Goal: Task Accomplishment & Management: Complete application form

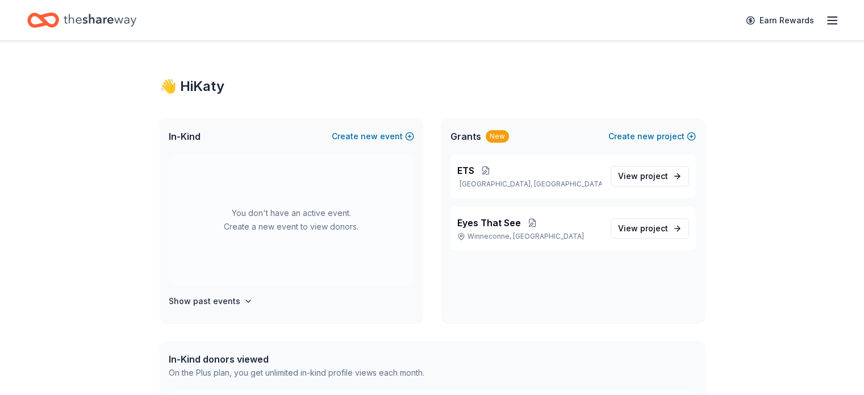
click at [827, 17] on line "button" at bounding box center [831, 17] width 9 height 0
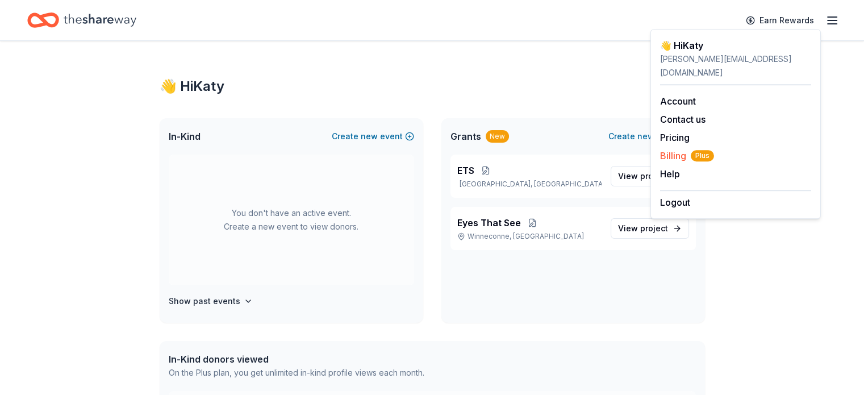
click at [677, 149] on span "Billing Plus" at bounding box center [687, 156] width 54 height 14
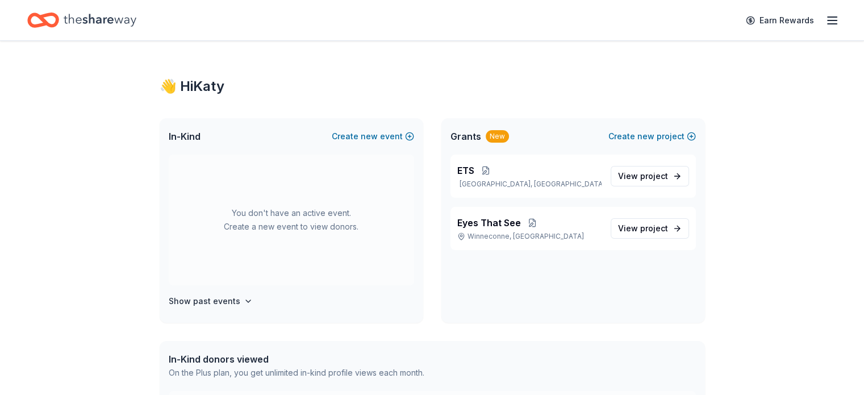
click at [825, 15] on icon "button" at bounding box center [832, 21] width 14 height 14
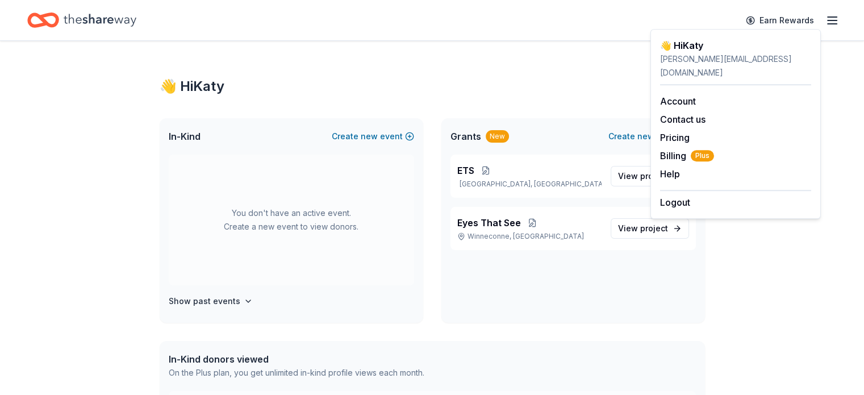
click at [353, 297] on div "Show past events" at bounding box center [291, 301] width 245 height 14
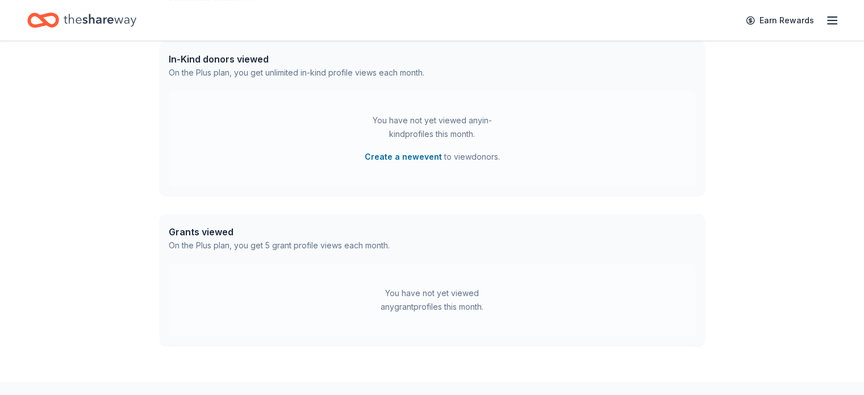
scroll to position [301, 0]
click at [224, 231] on div "Grants viewed" at bounding box center [279, 230] width 221 height 14
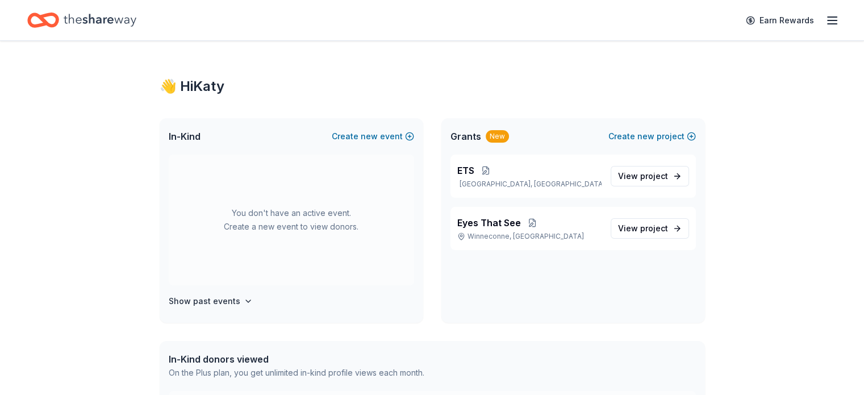
click at [825, 22] on icon "button" at bounding box center [832, 21] width 14 height 14
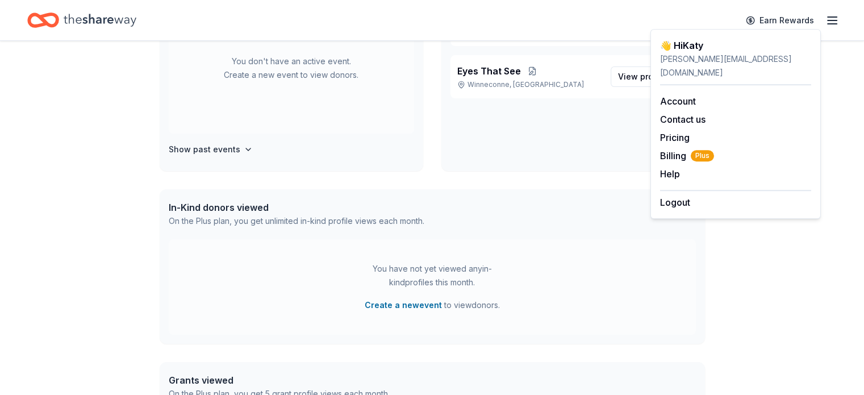
scroll to position [158, 0]
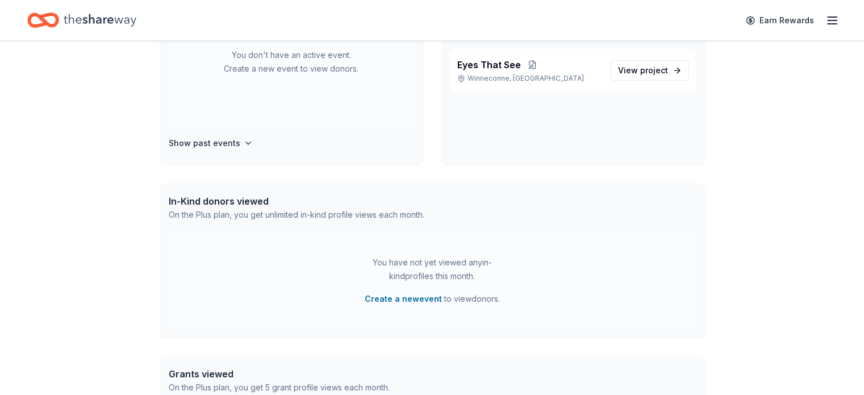
click at [257, 198] on div "In-Kind donors viewed" at bounding box center [297, 201] width 256 height 14
click at [207, 371] on div "Grants viewed" at bounding box center [279, 374] width 221 height 14
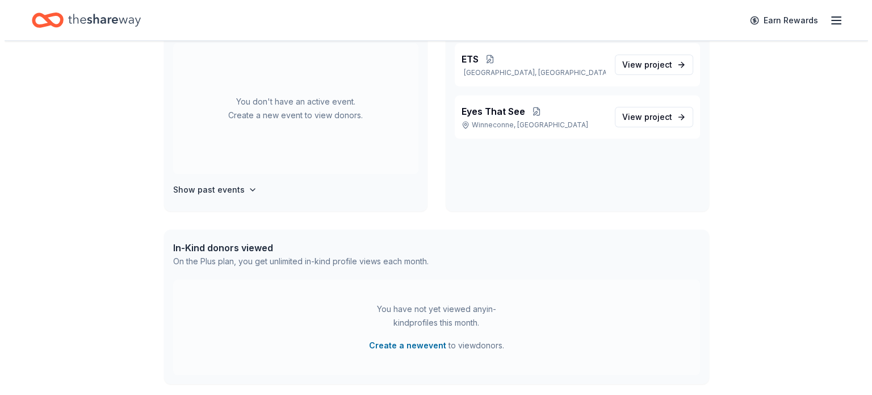
scroll to position [0, 0]
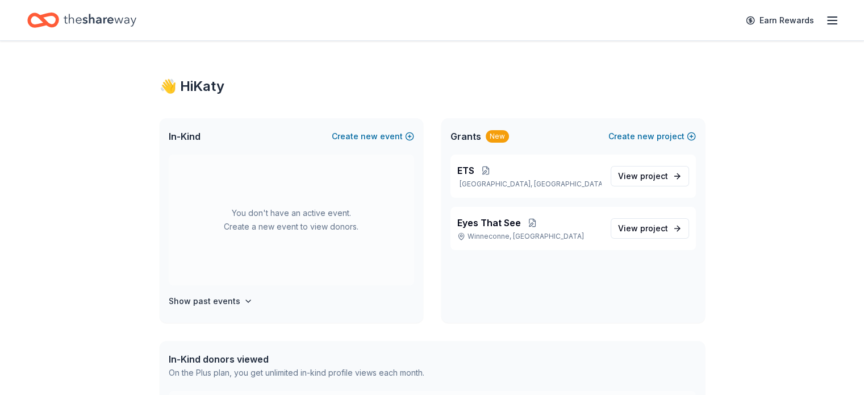
click at [472, 136] on span "Grants" at bounding box center [465, 136] width 31 height 14
click at [500, 135] on div "New" at bounding box center [496, 136] width 23 height 12
click at [457, 135] on span "Grants" at bounding box center [465, 136] width 31 height 14
click at [496, 145] on div "Grants New Create new project" at bounding box center [572, 136] width 263 height 36
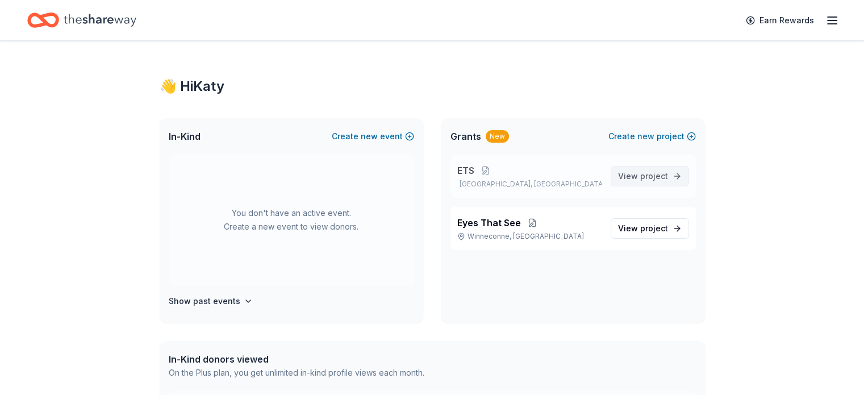
click at [654, 182] on span "View project" at bounding box center [643, 176] width 50 height 14
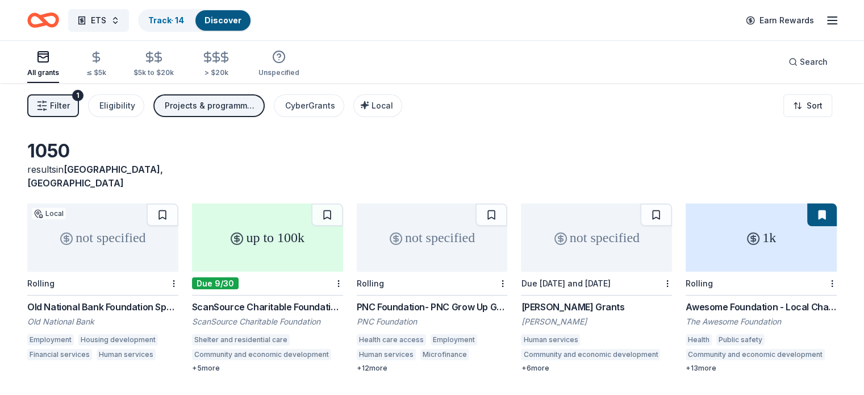
click at [70, 107] on span "Filter" at bounding box center [60, 106] width 20 height 14
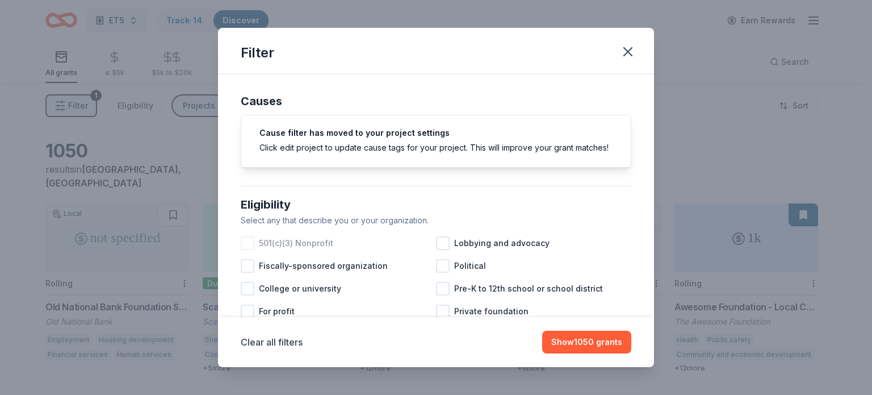
click at [252, 250] on div at bounding box center [248, 243] width 14 height 14
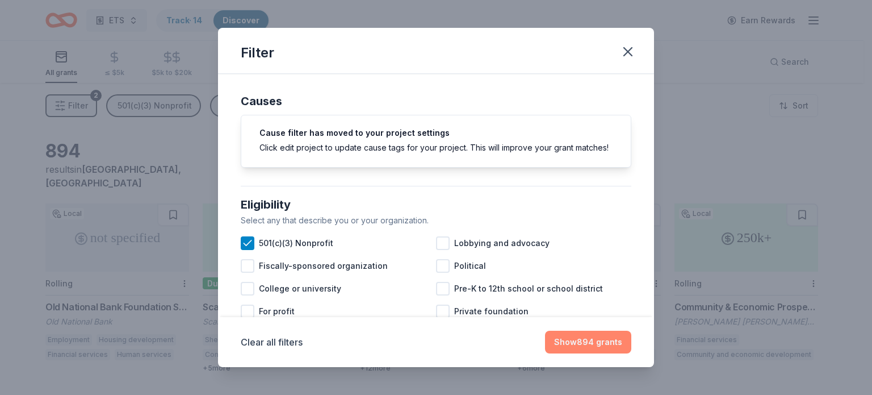
click at [572, 340] on button "Show 894 grants" at bounding box center [588, 341] width 86 height 23
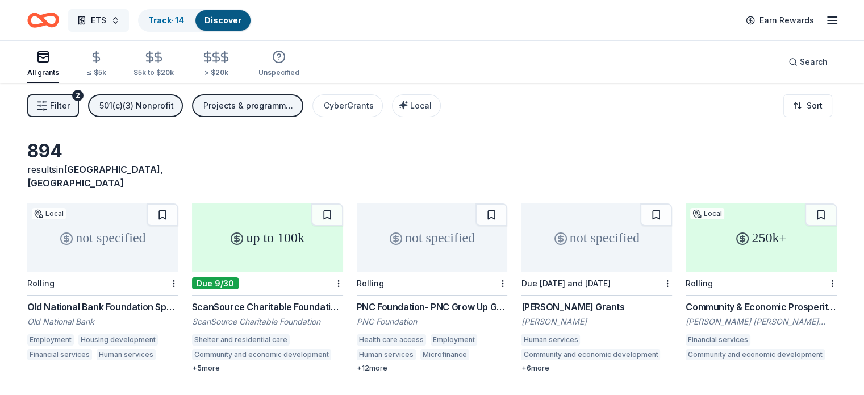
click at [106, 17] on span "ETS" at bounding box center [98, 21] width 15 height 14
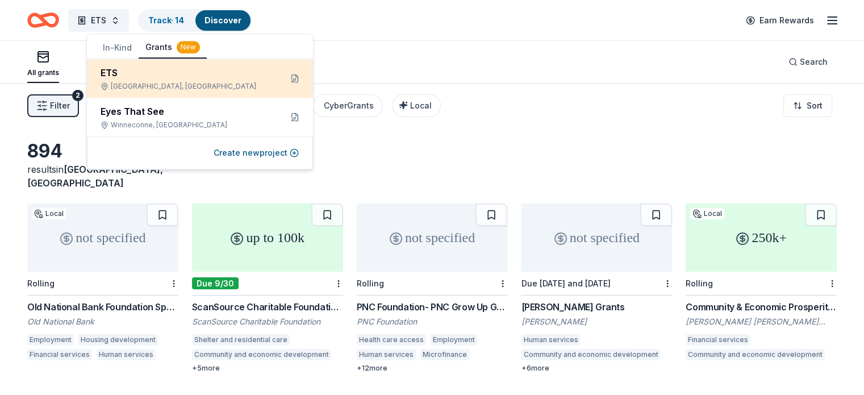
click at [195, 74] on div "ETS" at bounding box center [185, 73] width 171 height 14
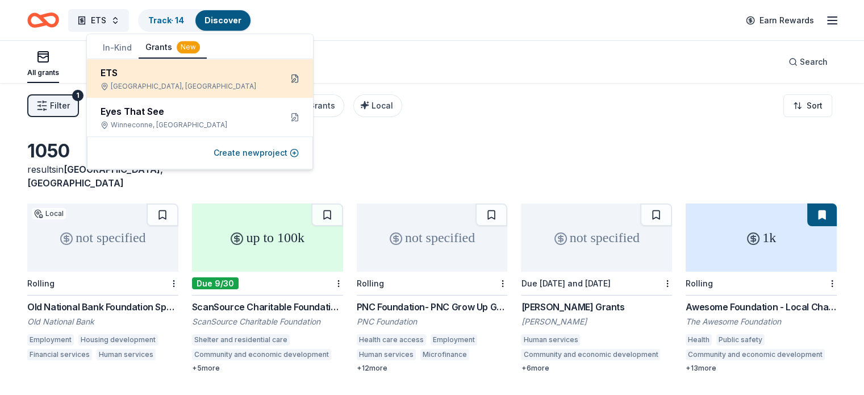
click at [291, 78] on button at bounding box center [295, 78] width 18 height 18
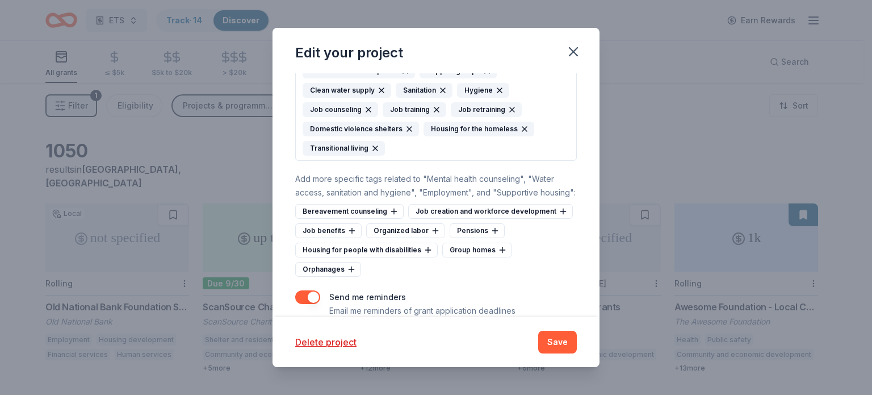
scroll to position [494, 0]
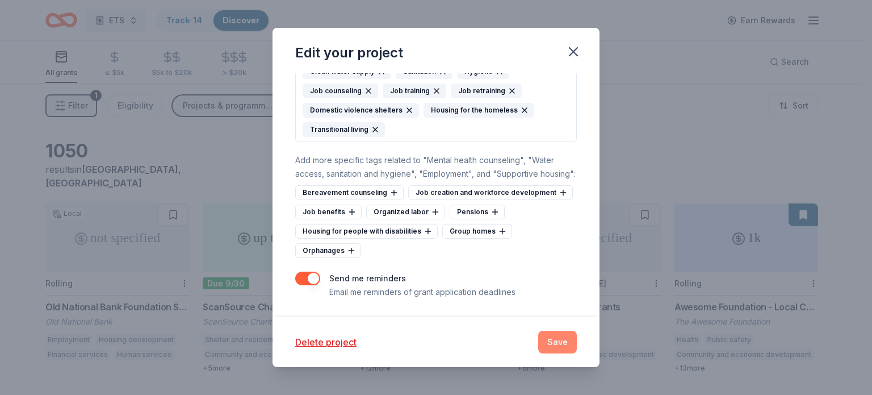
click at [558, 344] on button "Save" at bounding box center [557, 341] width 39 height 23
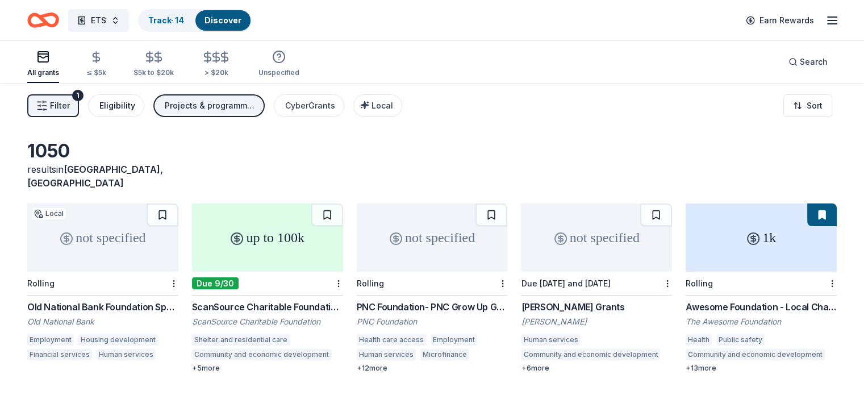
click at [118, 106] on div "Eligibility" at bounding box center [117, 106] width 36 height 14
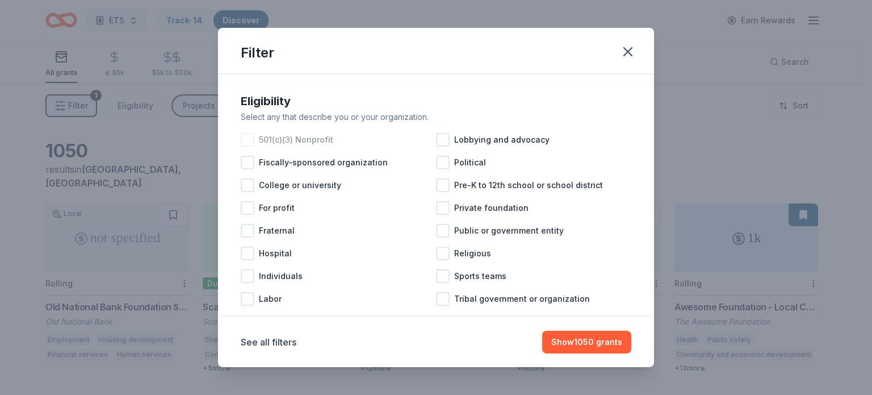
click at [252, 137] on div at bounding box center [248, 140] width 14 height 14
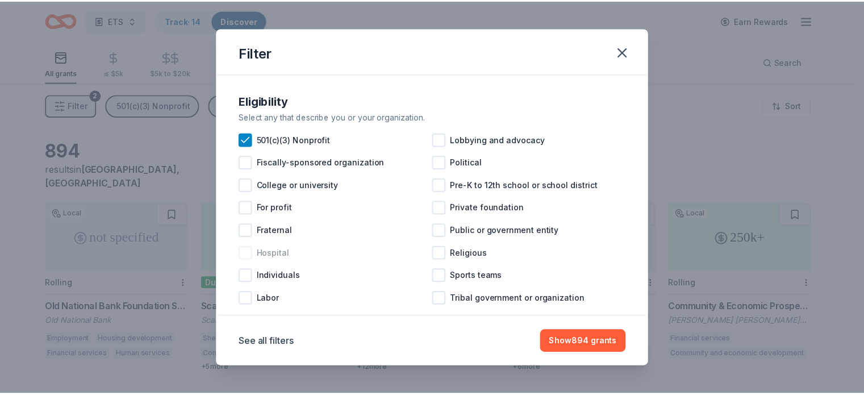
scroll to position [20, 0]
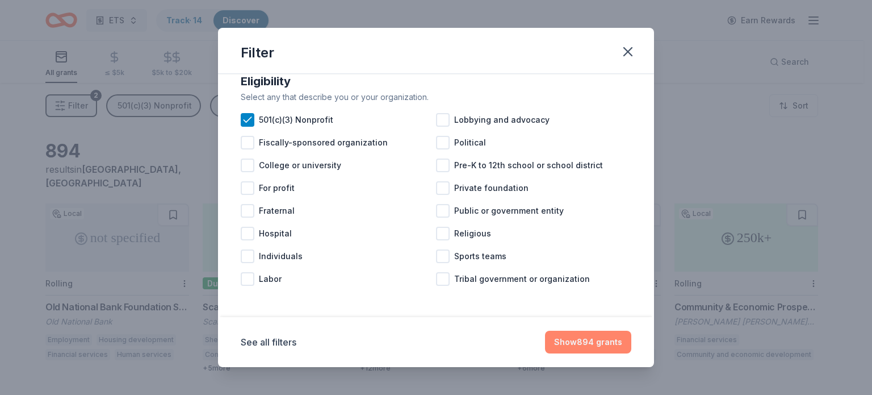
click at [604, 349] on button "Show 894 grants" at bounding box center [588, 341] width 86 height 23
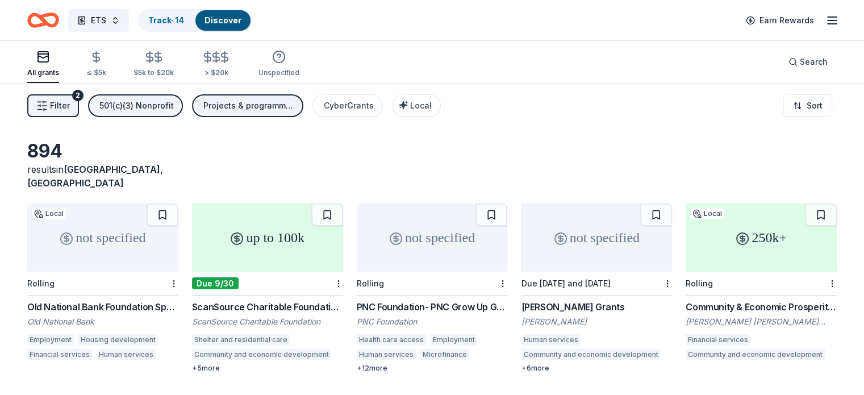
click at [263, 110] on div "Projects & programming, Other, General operations" at bounding box center [248, 106] width 91 height 14
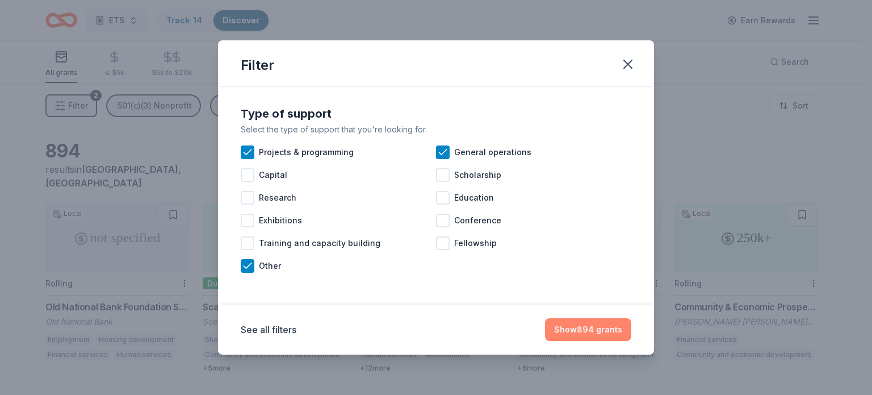
click at [569, 333] on button "Show 894 grants" at bounding box center [588, 329] width 86 height 23
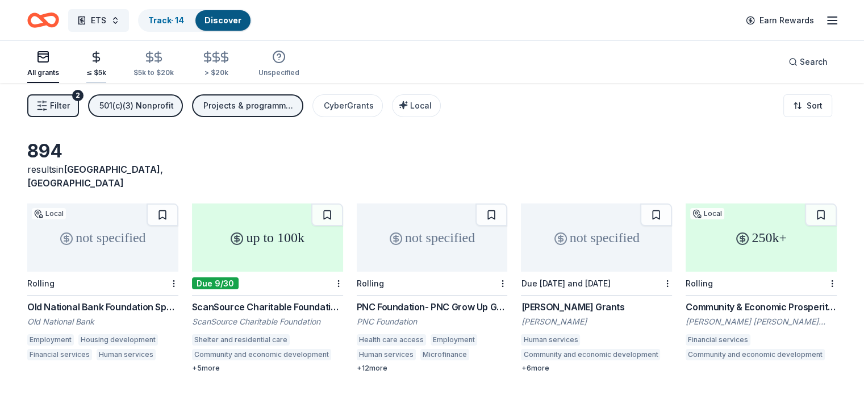
click at [106, 68] on div "≤ $5k" at bounding box center [96, 64] width 20 height 27
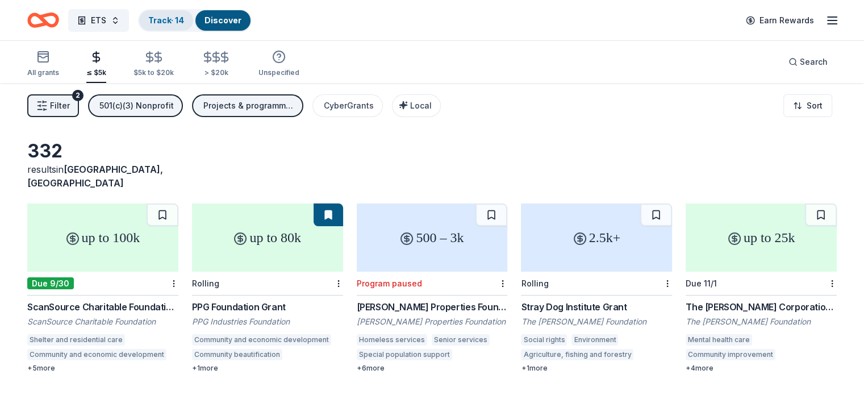
click at [184, 15] on link "Track · 14" at bounding box center [166, 20] width 36 height 10
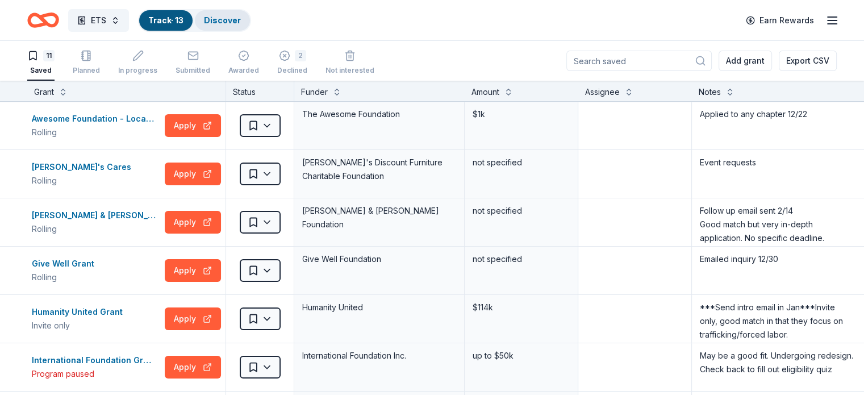
click at [232, 16] on link "Discover" at bounding box center [222, 20] width 37 height 10
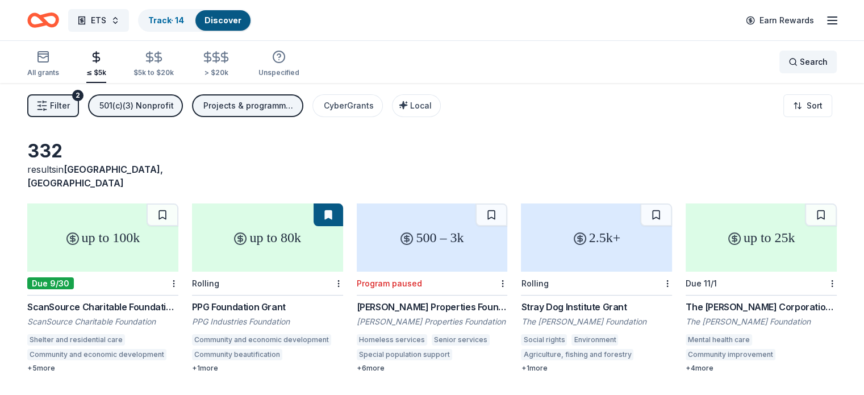
click at [788, 68] on div "Search" at bounding box center [807, 62] width 39 height 14
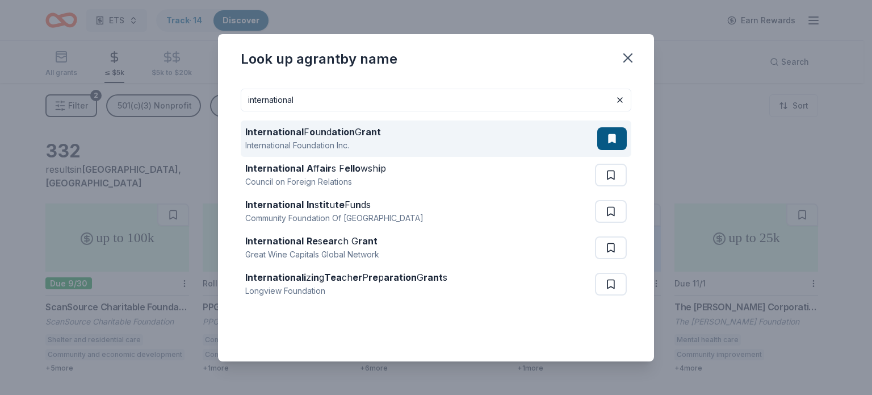
click at [309, 131] on div "International F o u n d ation G rant" at bounding box center [313, 132] width 136 height 14
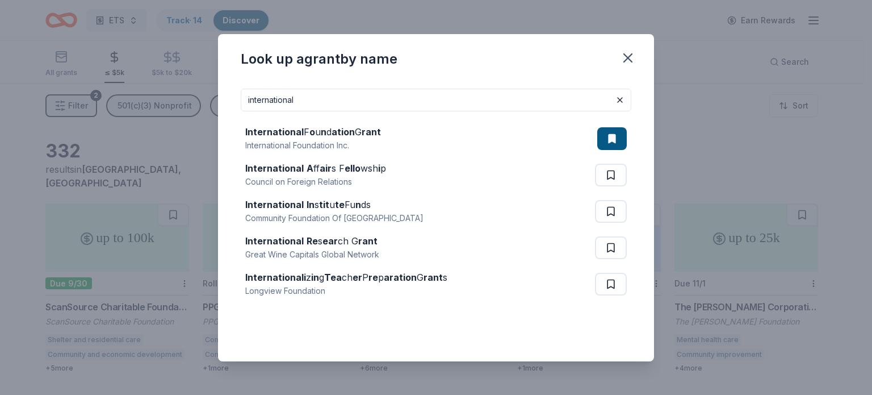
click at [449, 95] on input "international" at bounding box center [436, 100] width 391 height 23
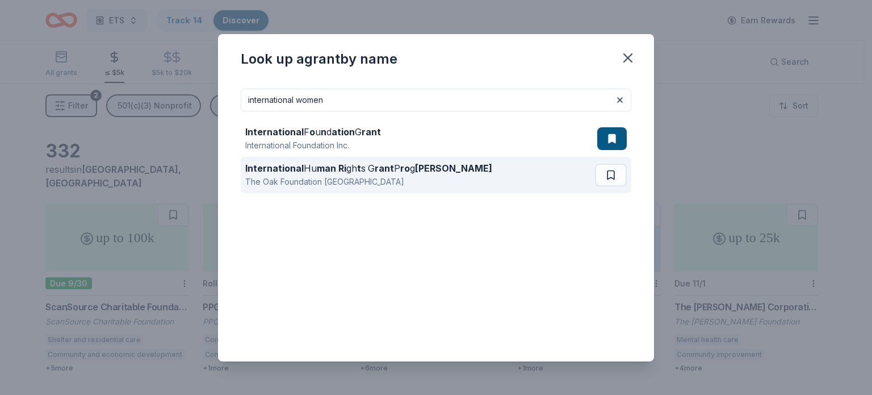
type input "international women"
click at [405, 171] on strong "ro" at bounding box center [405, 167] width 10 height 11
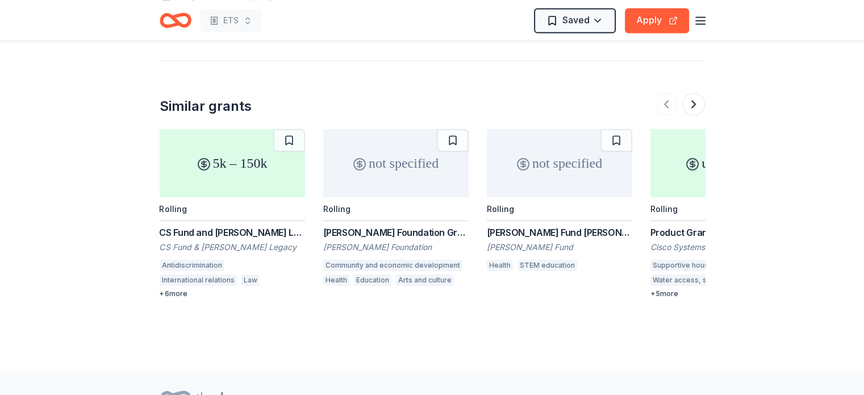
scroll to position [1724, 0]
click at [692, 95] on button at bounding box center [693, 104] width 23 height 23
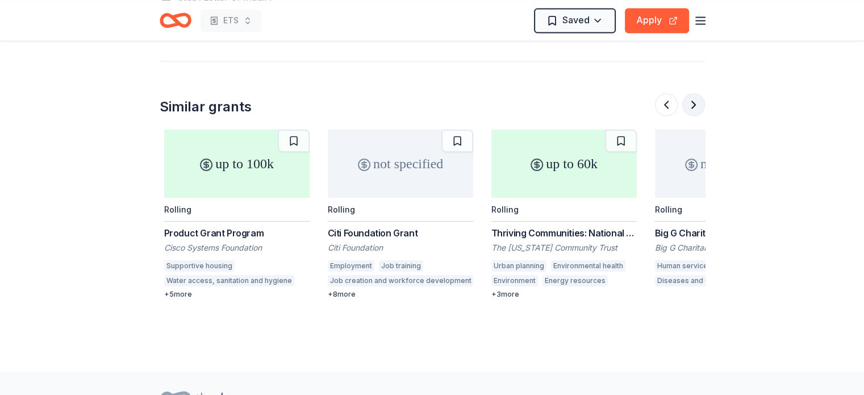
scroll to position [0, 491]
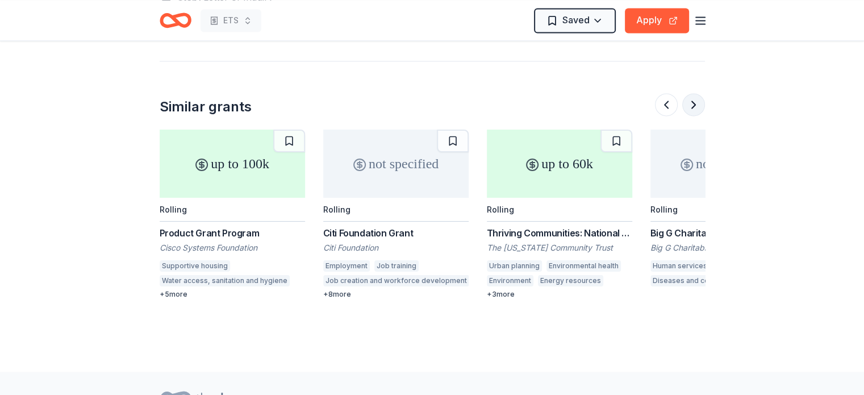
click at [693, 93] on button at bounding box center [693, 104] width 23 height 23
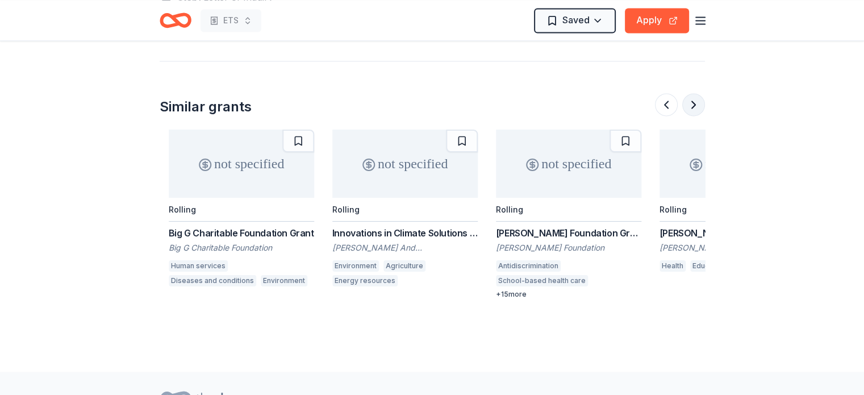
scroll to position [0, 981]
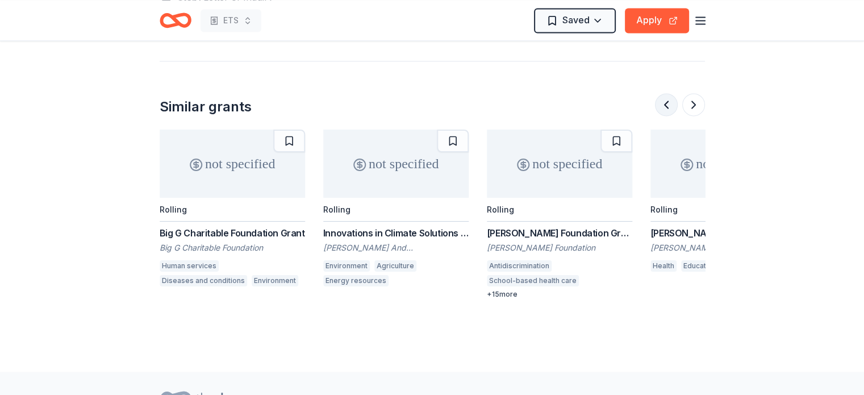
click at [660, 93] on button at bounding box center [666, 104] width 23 height 23
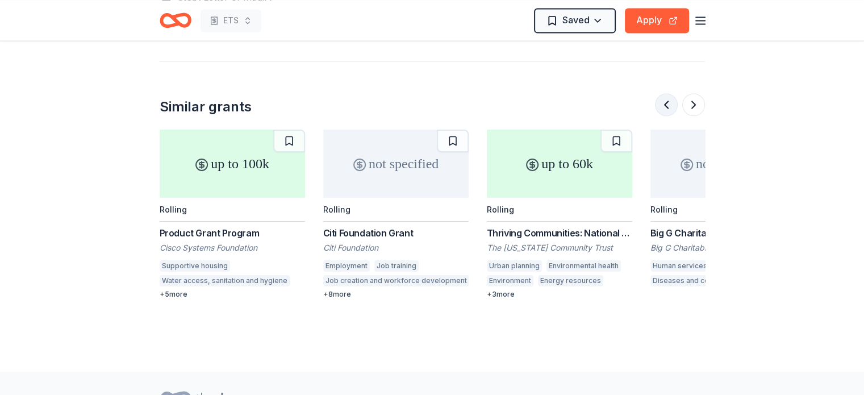
click at [660, 93] on button at bounding box center [666, 104] width 23 height 23
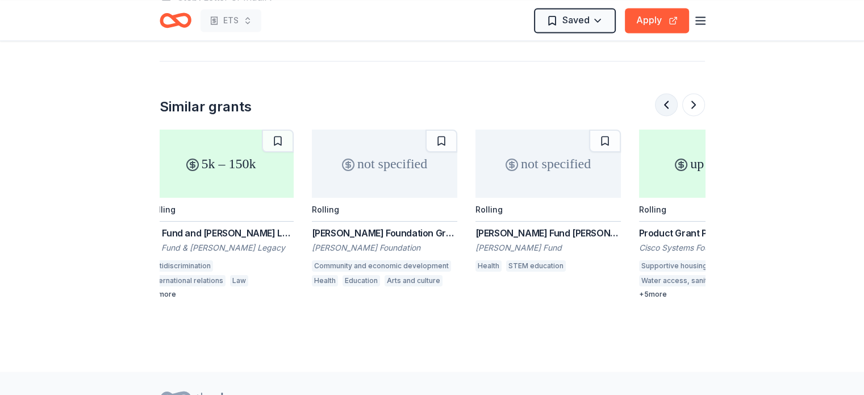
scroll to position [0, 0]
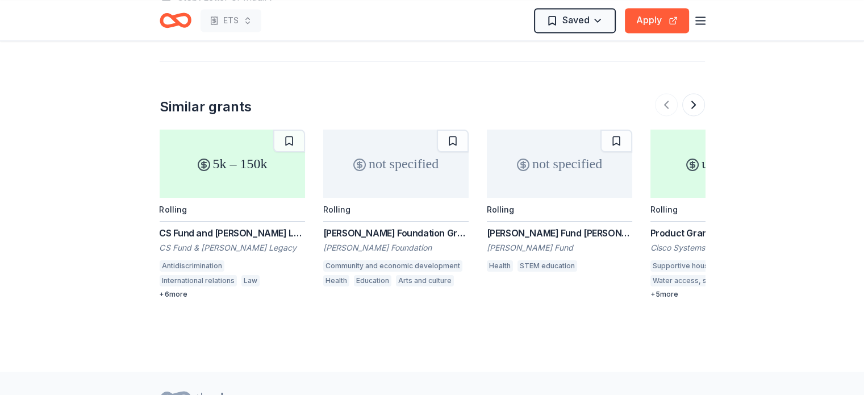
click at [252, 226] on div "CS Fund and Warsh-Mott Legacy Grant CS Fund & Warsh-Mott Legacy Antidiscriminat…" at bounding box center [232, 262] width 145 height 73
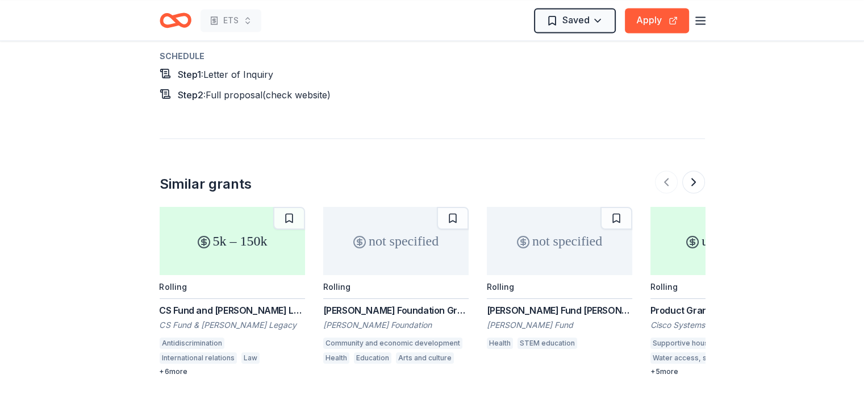
scroll to position [1639, 0]
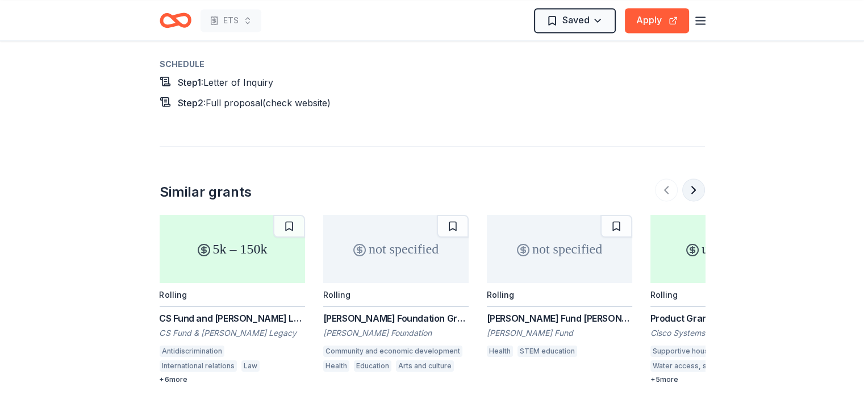
click at [698, 178] on button at bounding box center [693, 189] width 23 height 23
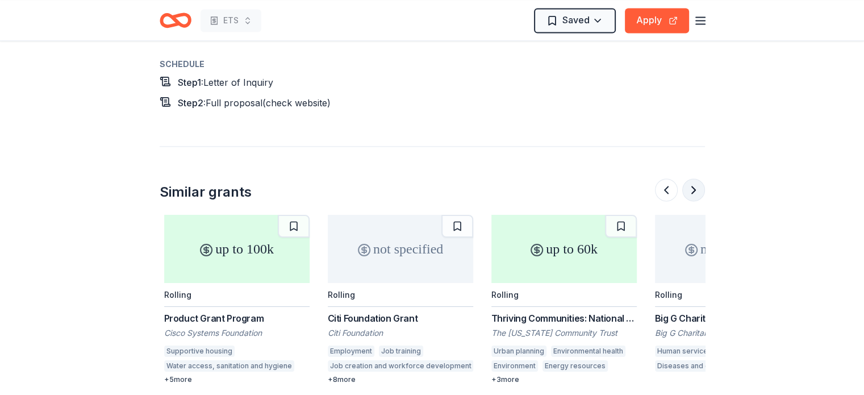
scroll to position [0, 491]
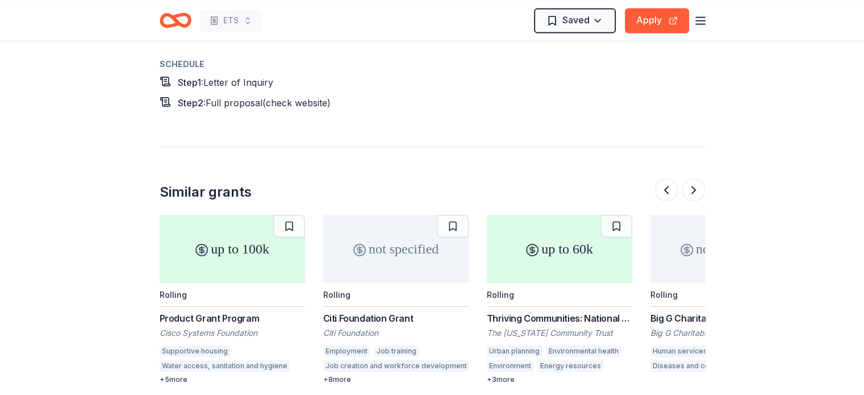
click at [695, 246] on div "not specified" at bounding box center [722, 249] width 145 height 68
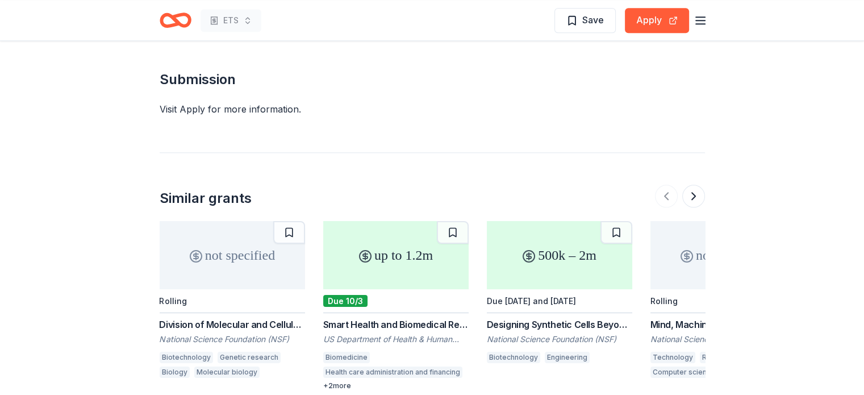
scroll to position [1165, 0]
click at [692, 185] on button at bounding box center [693, 196] width 23 height 23
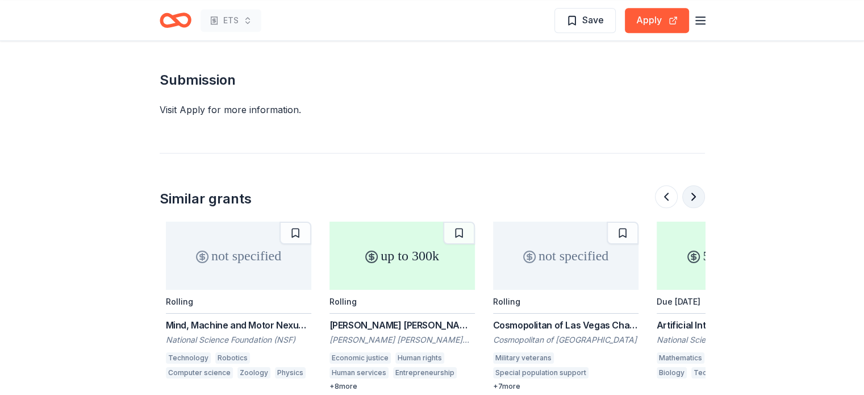
scroll to position [0, 491]
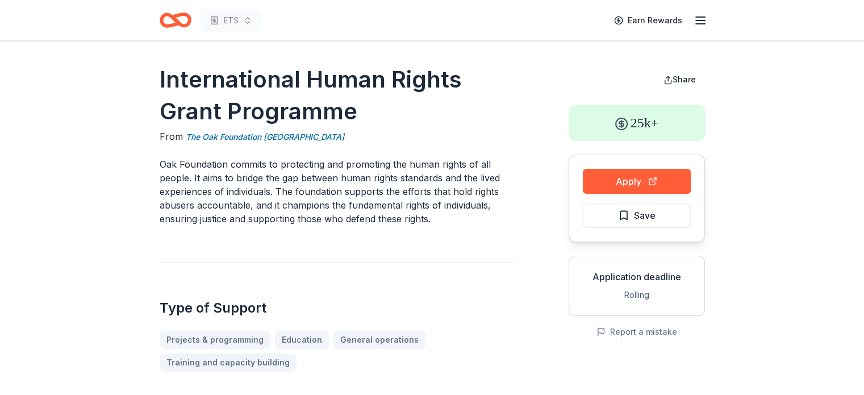
drag, startPoint x: 355, startPoint y: 106, endPoint x: 236, endPoint y: 81, distance: 121.7
click at [236, 81] on h1 "International Human Rights Grant Programme" at bounding box center [337, 96] width 354 height 64
drag, startPoint x: 373, startPoint y: 107, endPoint x: 223, endPoint y: 90, distance: 151.5
click at [223, 90] on h1 "International Human Rights Grant Programme" at bounding box center [337, 96] width 354 height 64
click at [181, 26] on icon "Home" at bounding box center [180, 19] width 18 height 11
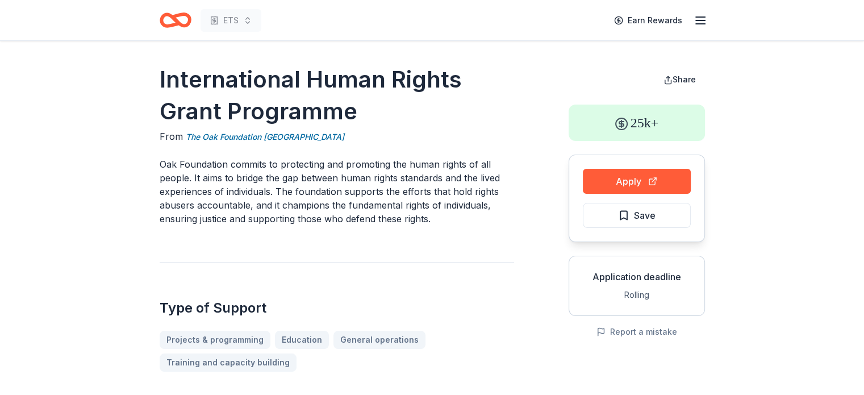
click at [181, 26] on icon "Home" at bounding box center [180, 19] width 18 height 11
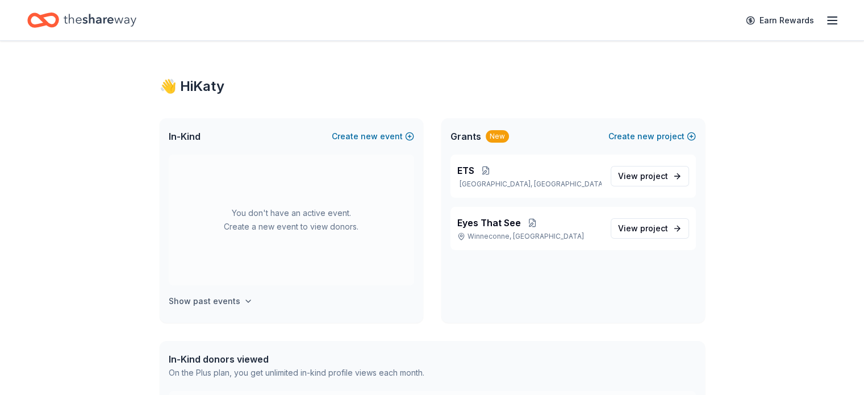
click at [227, 299] on h4 "Show past events" at bounding box center [205, 301] width 72 height 14
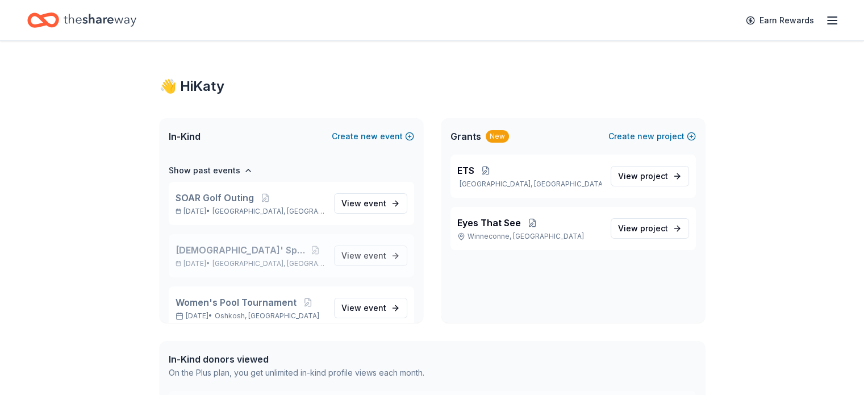
scroll to position [138, 0]
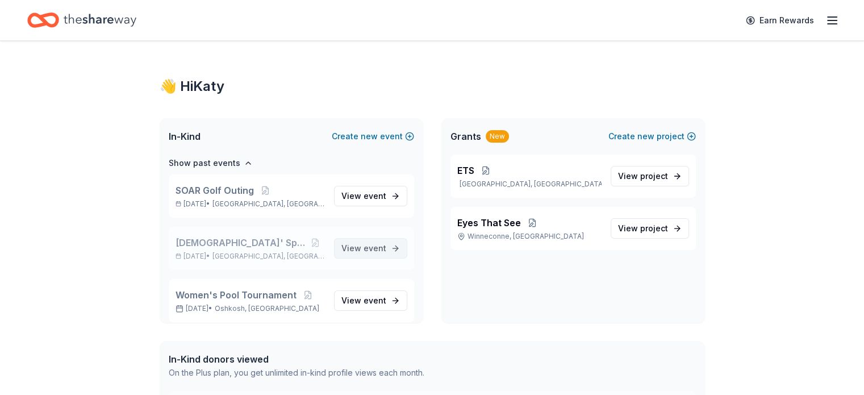
click at [363, 243] on span "event" at bounding box center [374, 248] width 23 height 10
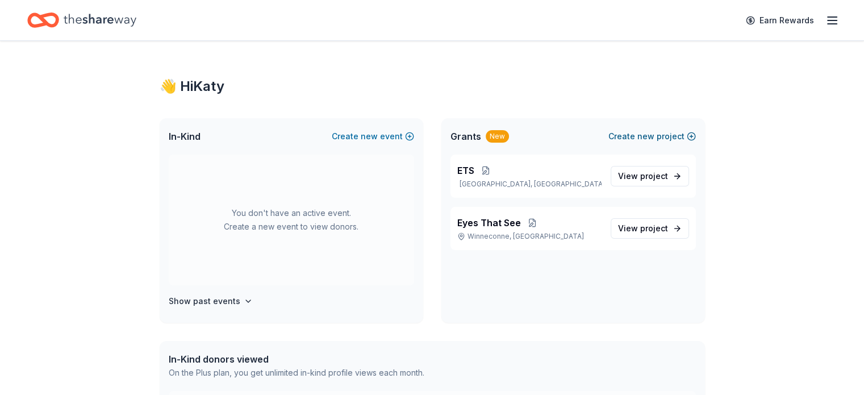
click at [690, 133] on button "Create new project" at bounding box center [651, 136] width 87 height 14
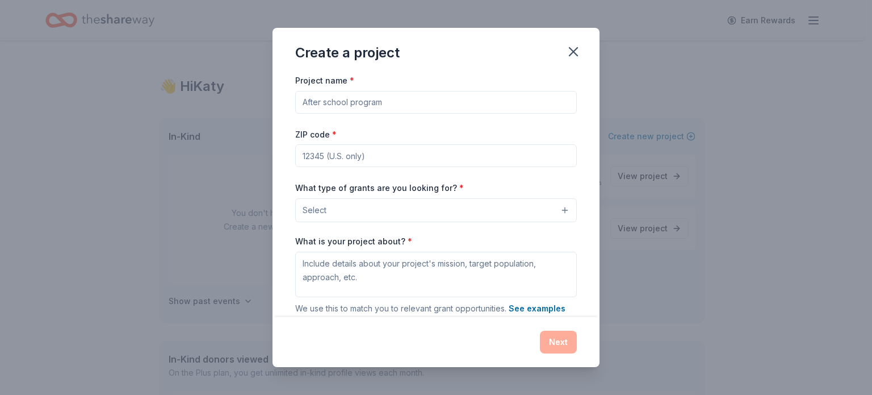
click at [382, 104] on input "Project name *" at bounding box center [436, 102] width 282 height 23
type input "ETS Fundraiser"
click at [361, 150] on input "ZIP code *" at bounding box center [436, 155] width 282 height 23
type input "54986"
click at [359, 216] on button "Select" at bounding box center [436, 210] width 282 height 24
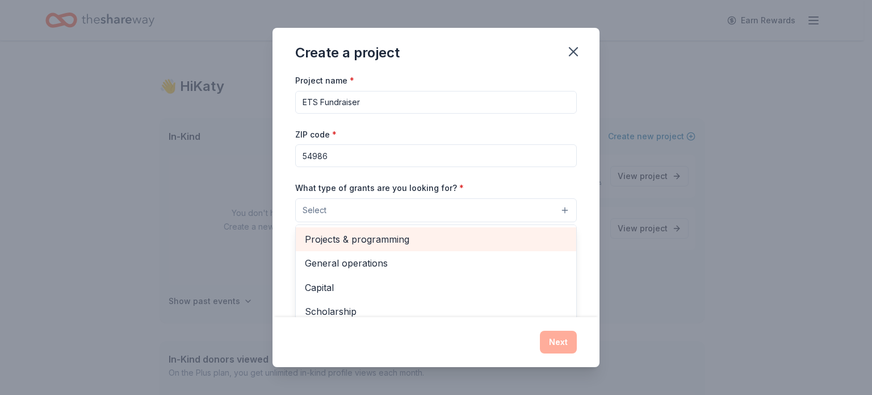
click at [416, 235] on span "Projects & programming" at bounding box center [436, 239] width 262 height 15
click at [386, 237] on span "General operations" at bounding box center [436, 240] width 262 height 15
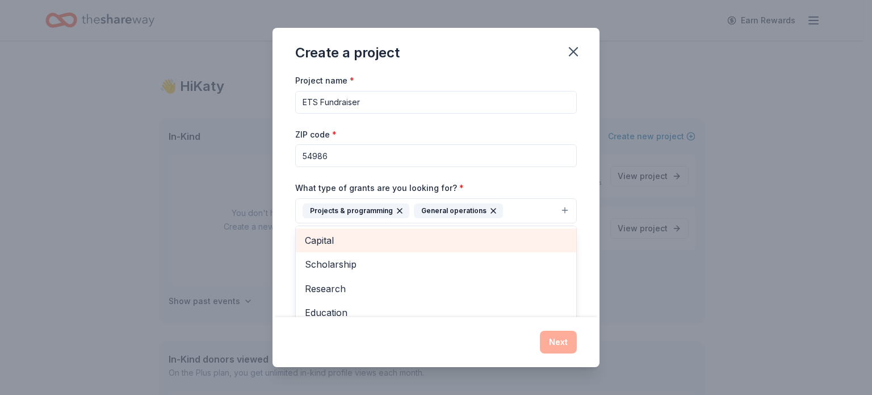
click at [382, 245] on span "Capital" at bounding box center [436, 240] width 262 height 15
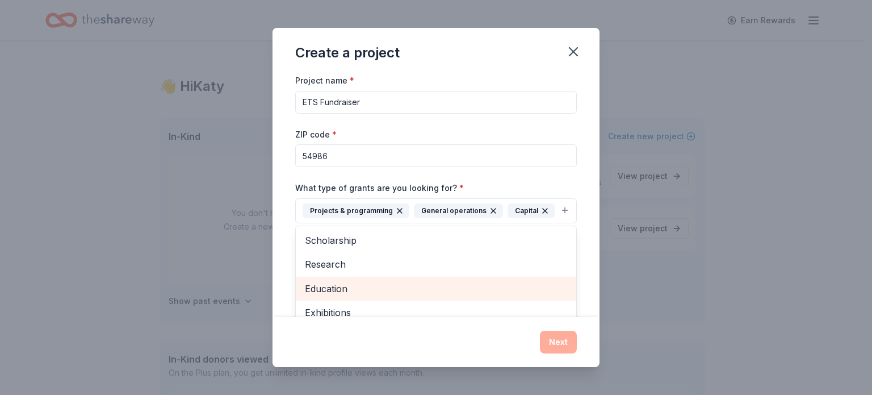
scroll to position [2, 0]
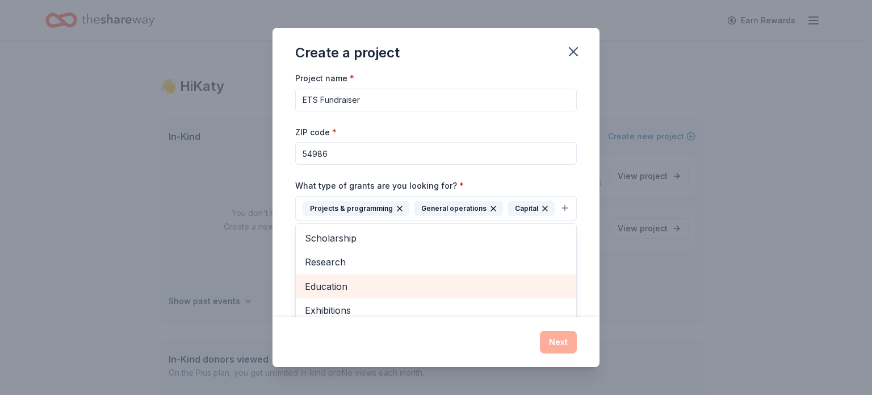
click at [329, 294] on span "Education" at bounding box center [436, 286] width 262 height 15
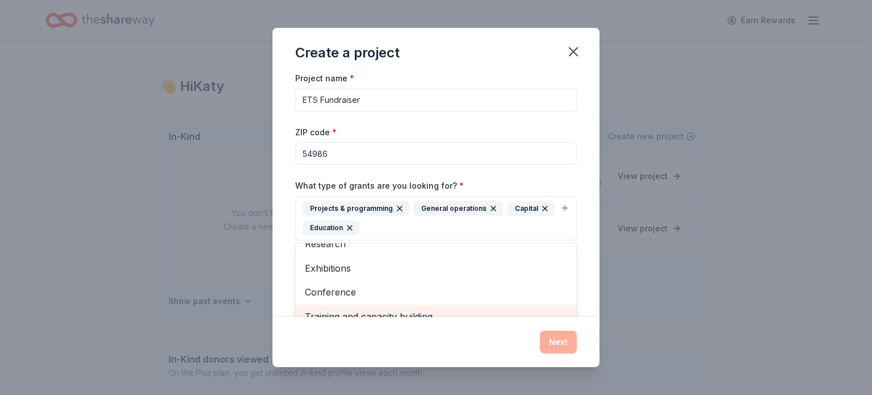
scroll to position [12, 0]
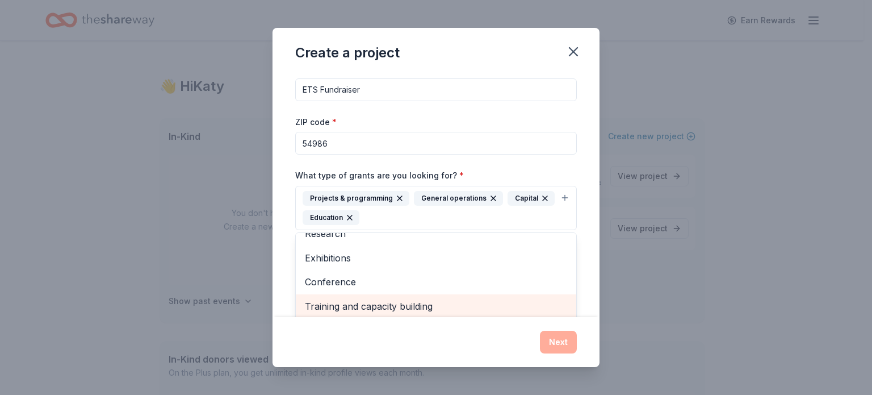
click at [307, 312] on span "Training and capacity building" at bounding box center [436, 306] width 262 height 15
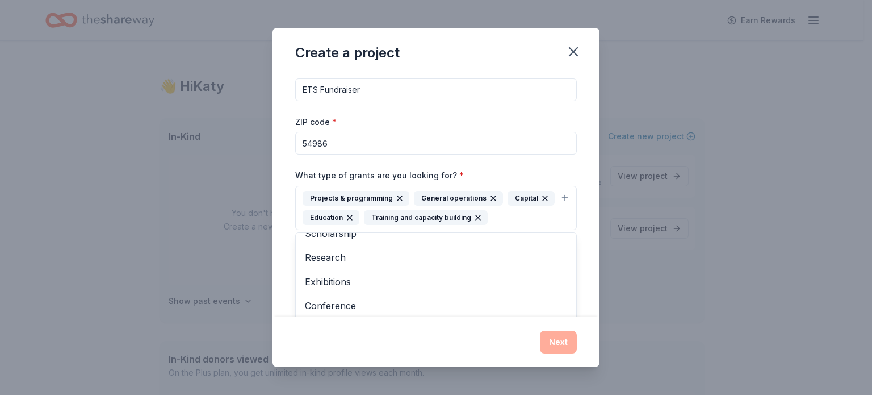
click at [276, 296] on div "Project name * ETS Fundraiser ZIP code * 54986 What type of grants are you look…" at bounding box center [436, 195] width 327 height 244
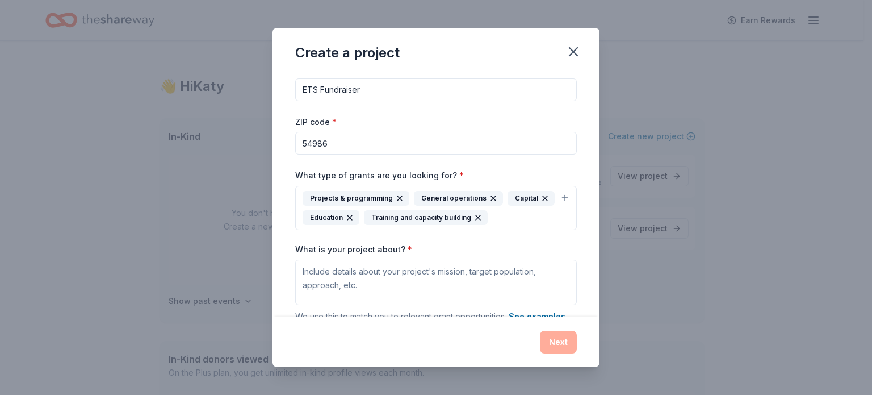
scroll to position [106, 0]
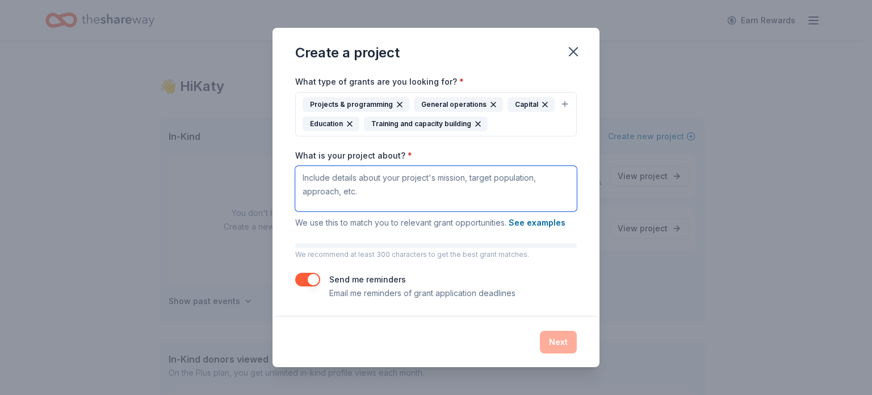
click at [458, 192] on textarea "What is your project about? *" at bounding box center [436, 188] width 282 height 45
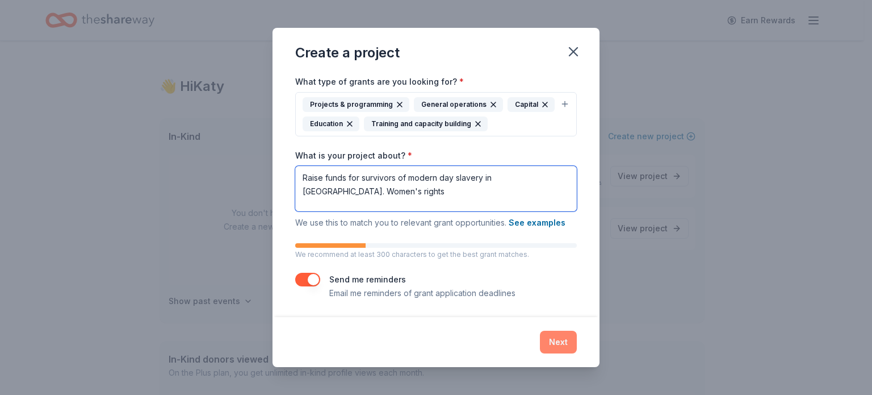
type textarea "Raise funds for survivors of modern day slavery in Ethiopia. Women's rights"
click at [554, 338] on button "Next" at bounding box center [558, 341] width 37 height 23
